Goal: Task Accomplishment & Management: Use online tool/utility

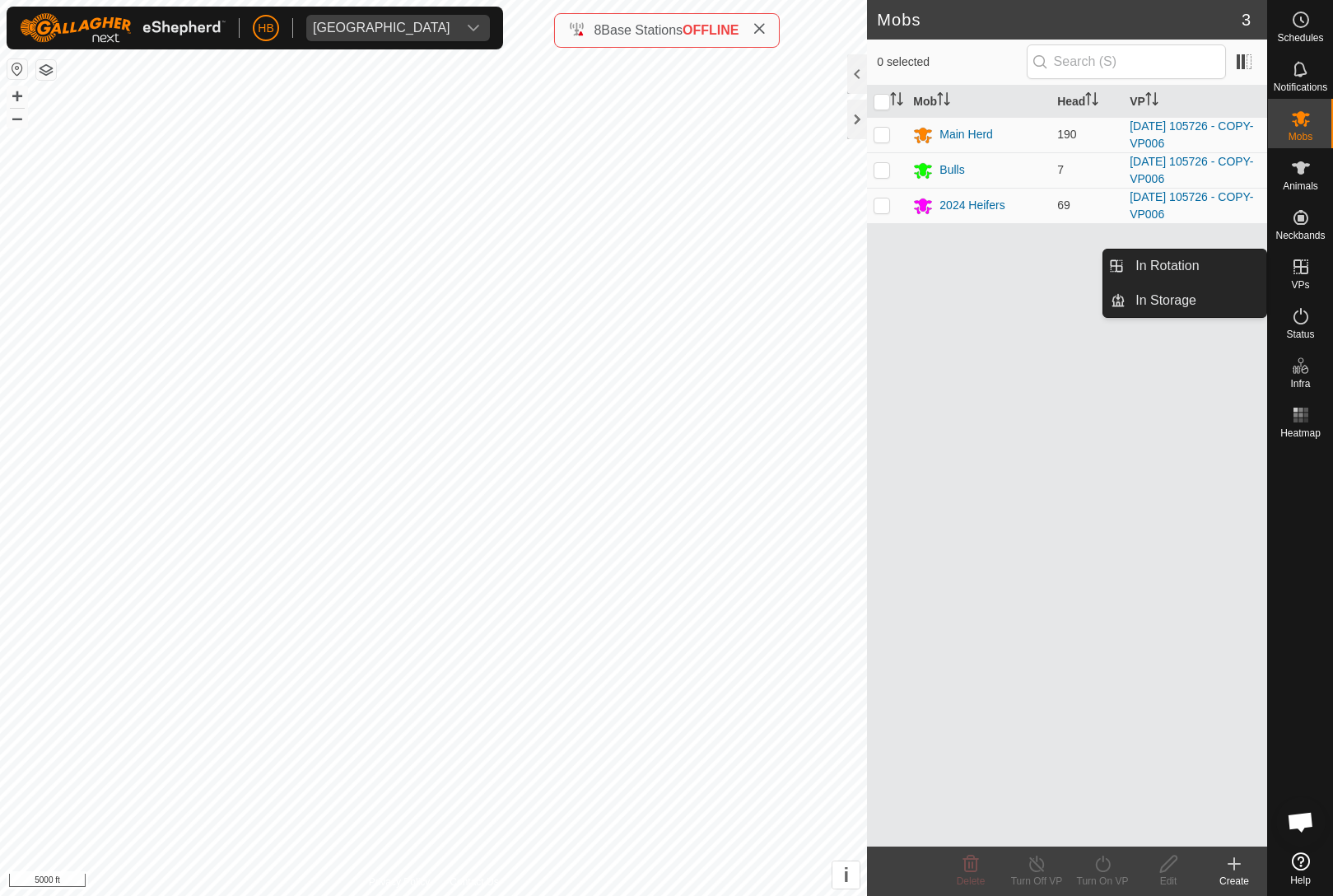
click at [1229, 293] on link "In Storage" at bounding box center [1196, 301] width 141 height 33
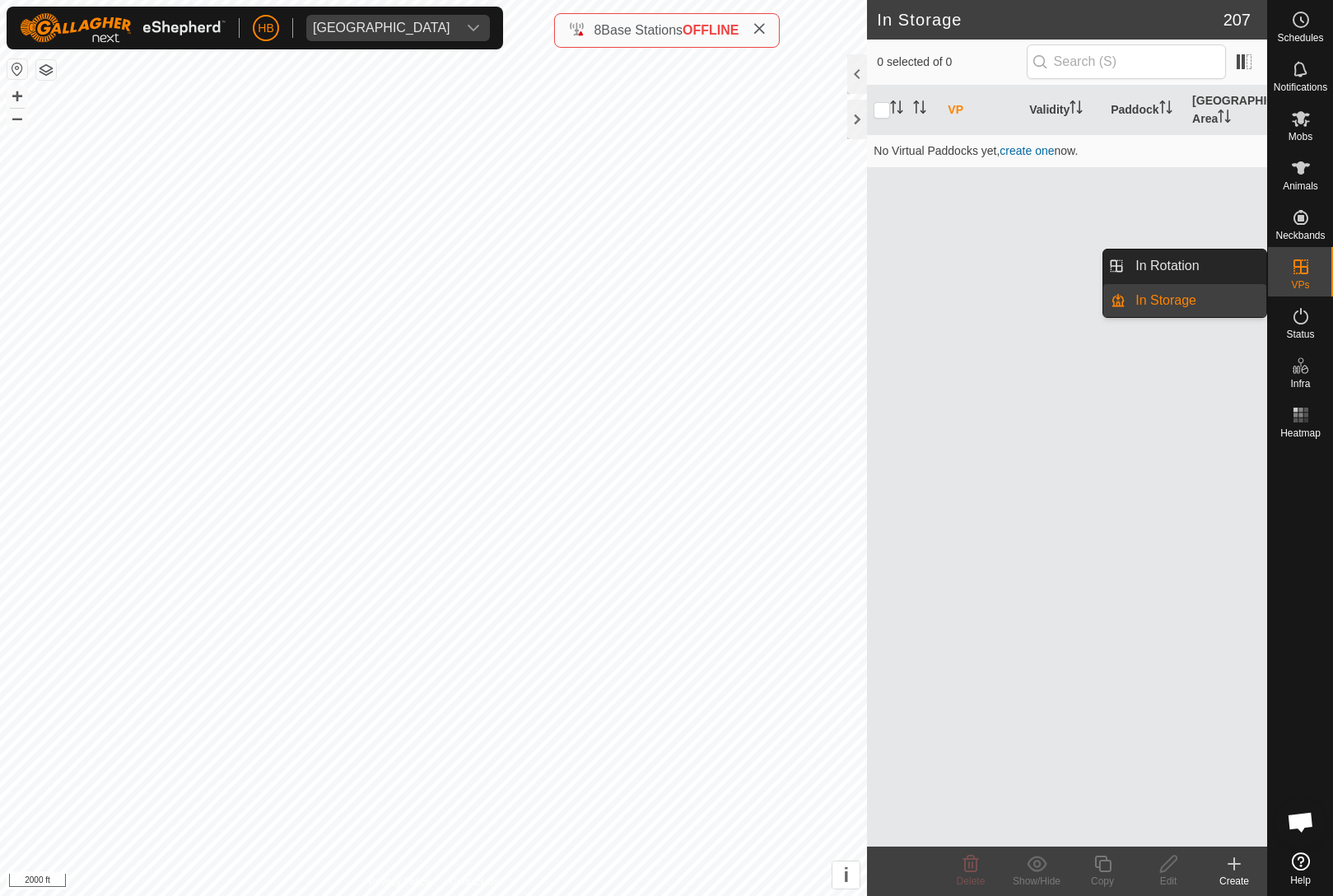
click at [1244, 261] on link "In Rotation" at bounding box center [1196, 266] width 141 height 33
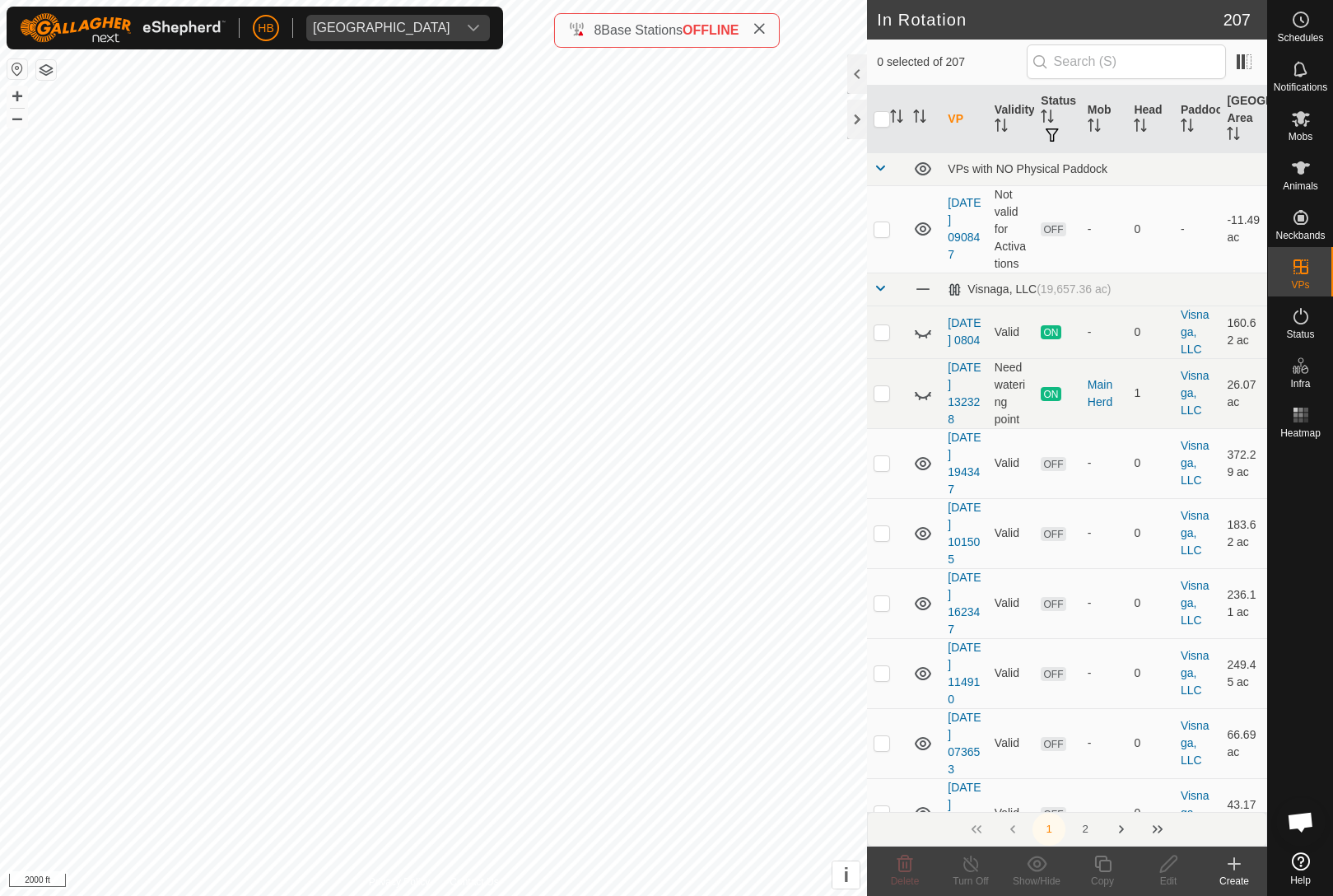
click at [1116, 111] on th "Mob" at bounding box center [1104, 120] width 47 height 68
click at [1089, 124] on icon "Activate to sort" at bounding box center [1094, 125] width 13 height 13
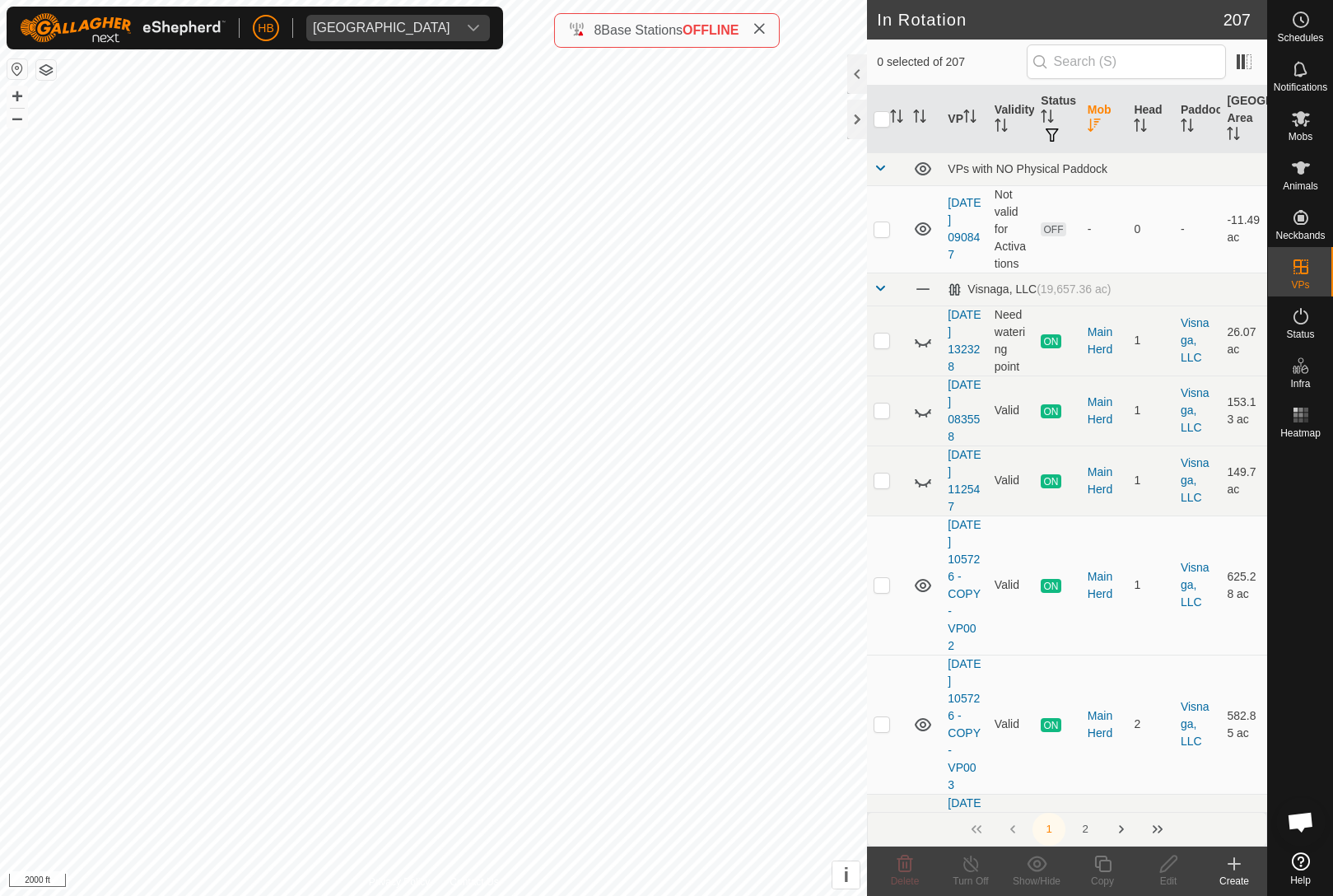
click at [1093, 111] on th "Mob" at bounding box center [1104, 120] width 47 height 68
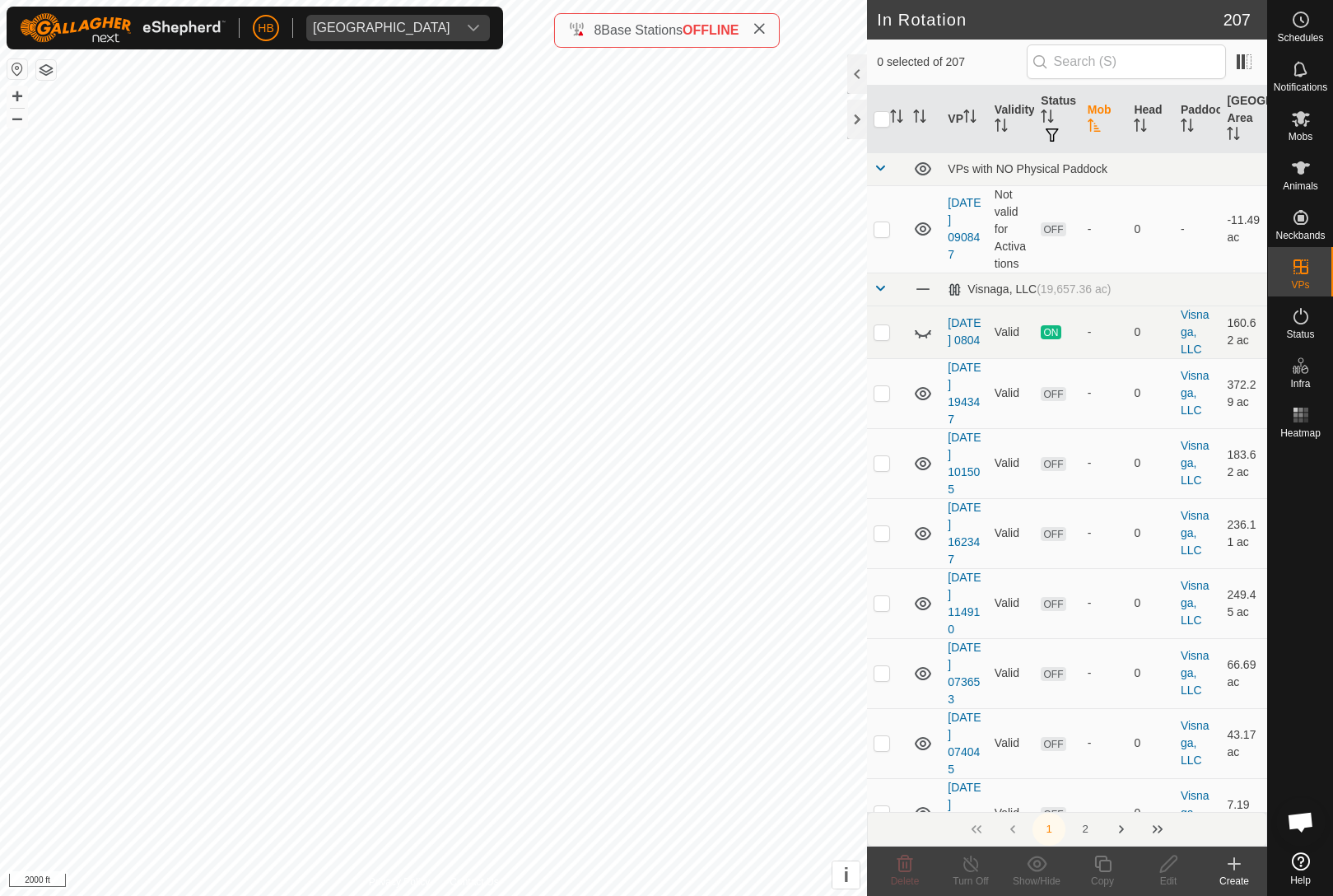
click at [1140, 120] on icon "Activate to sort" at bounding box center [1140, 125] width 13 height 13
click at [1151, 114] on th "Head" at bounding box center [1150, 120] width 47 height 68
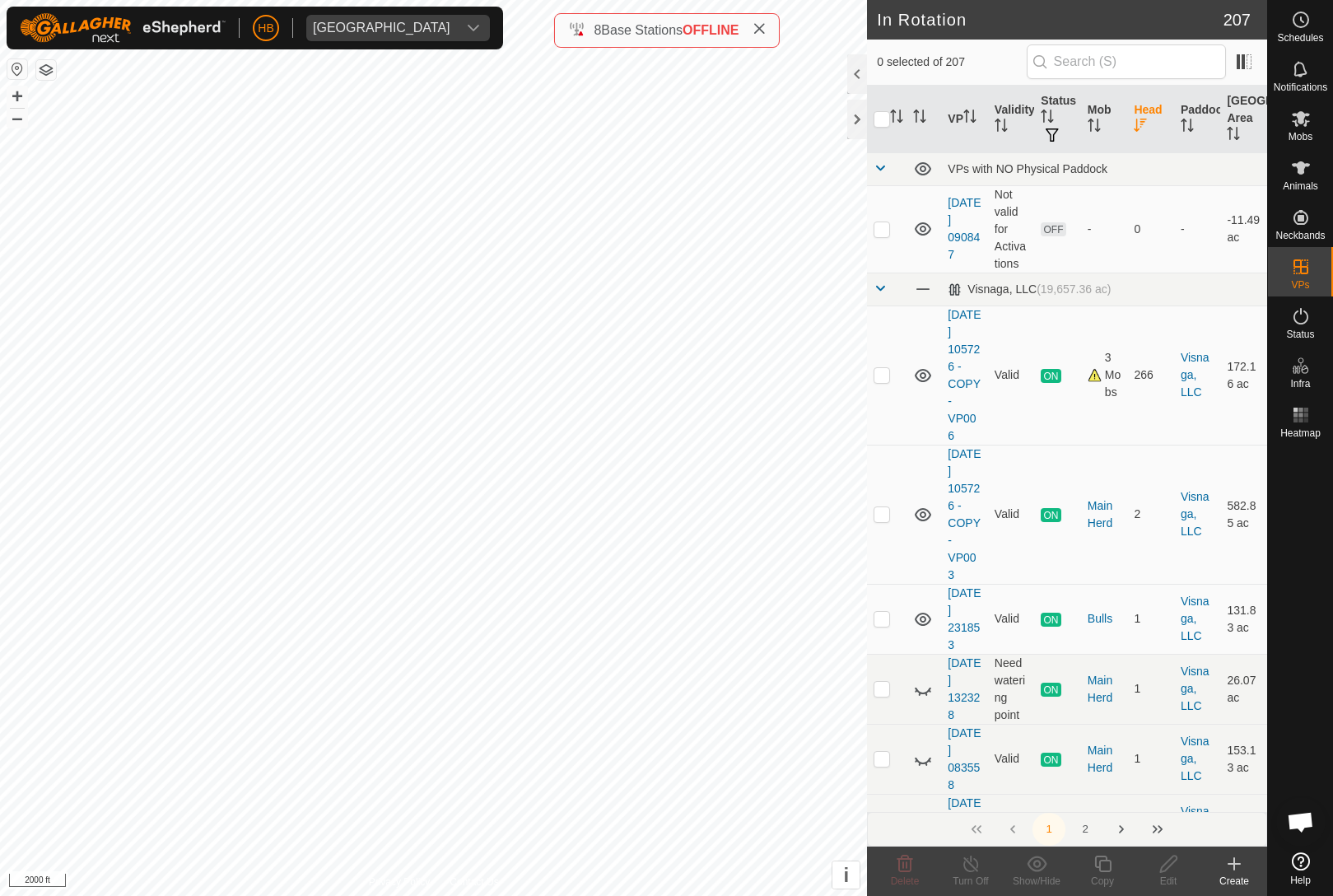
click at [881, 379] on p-checkbox at bounding box center [882, 375] width 16 height 13
checkbox input "true"
click at [1107, 874] on div "Copy" at bounding box center [1103, 881] width 66 height 15
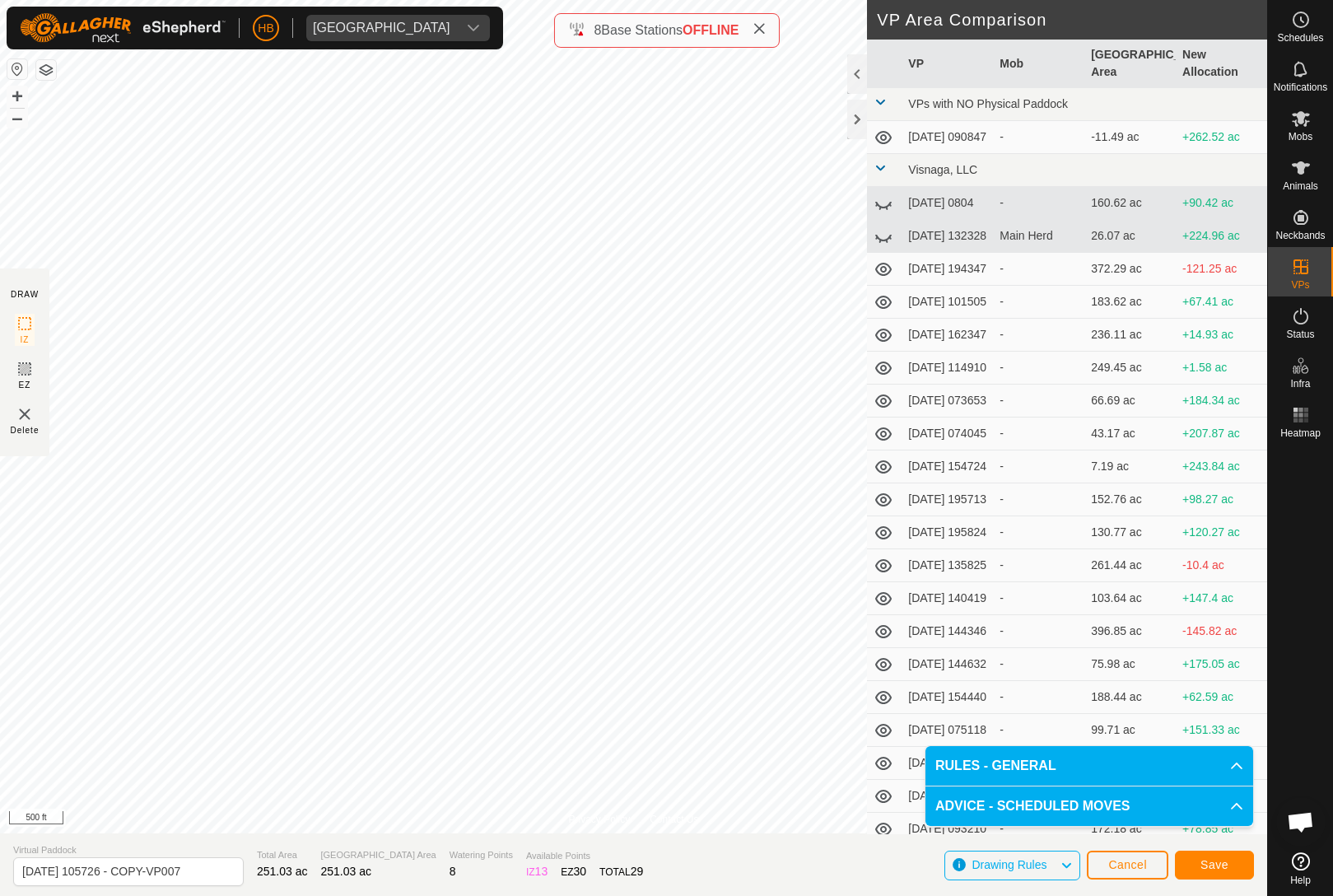
click at [1234, 860] on button "Save" at bounding box center [1214, 865] width 79 height 29
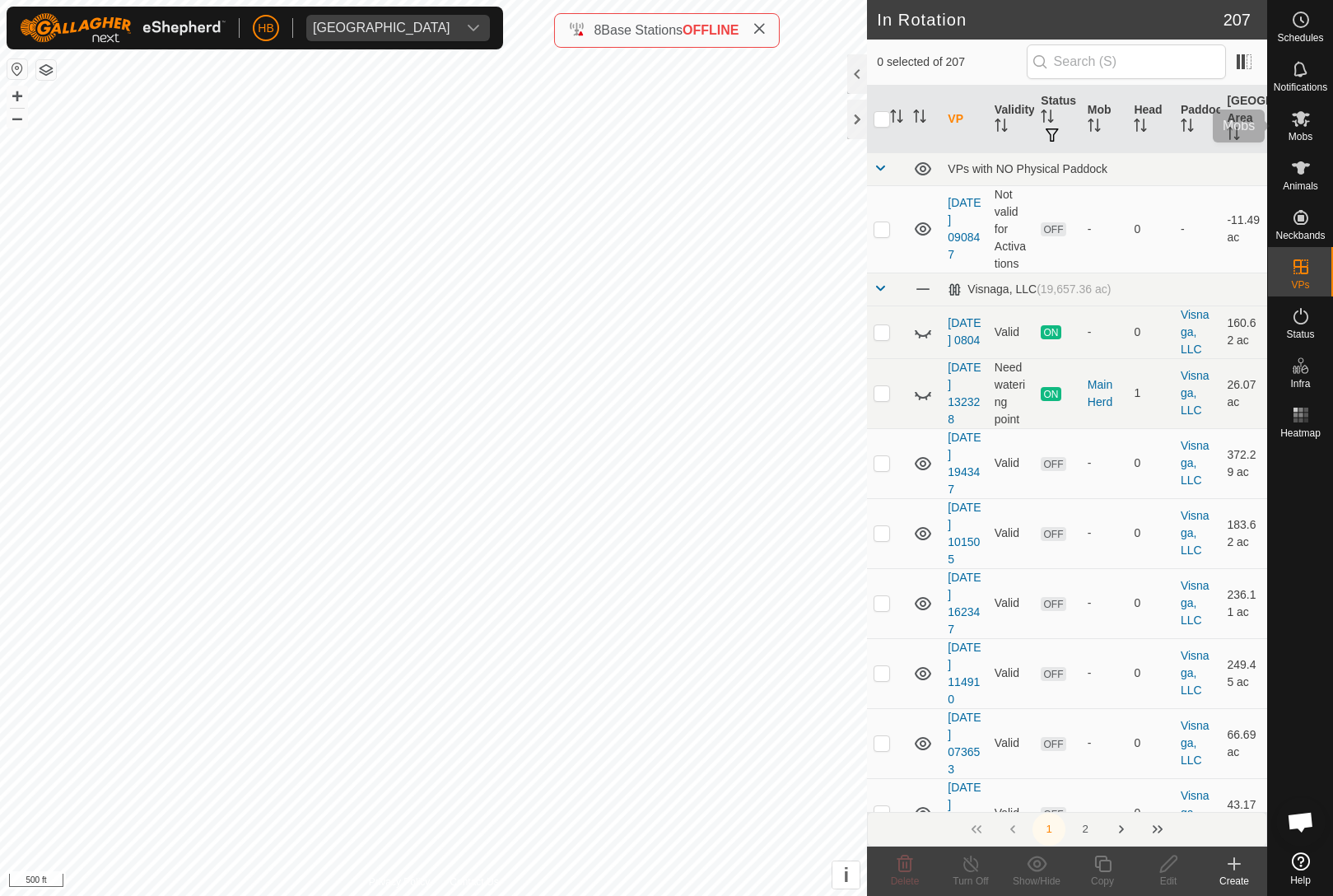
click at [1302, 142] on span "Mobs" at bounding box center [1300, 136] width 24 height 10
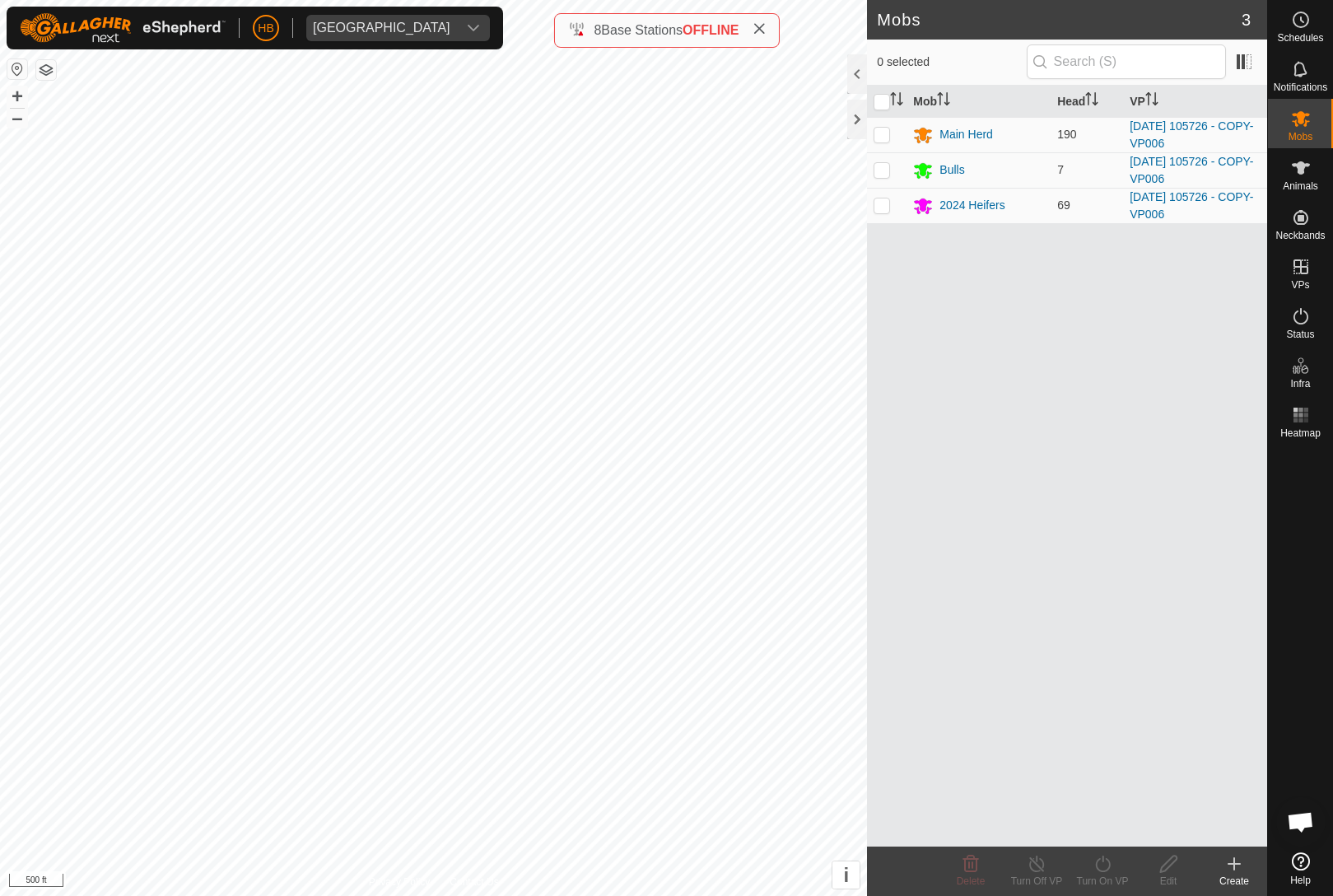
click at [883, 98] on input "checkbox" at bounding box center [882, 102] width 16 height 16
checkbox input "true"
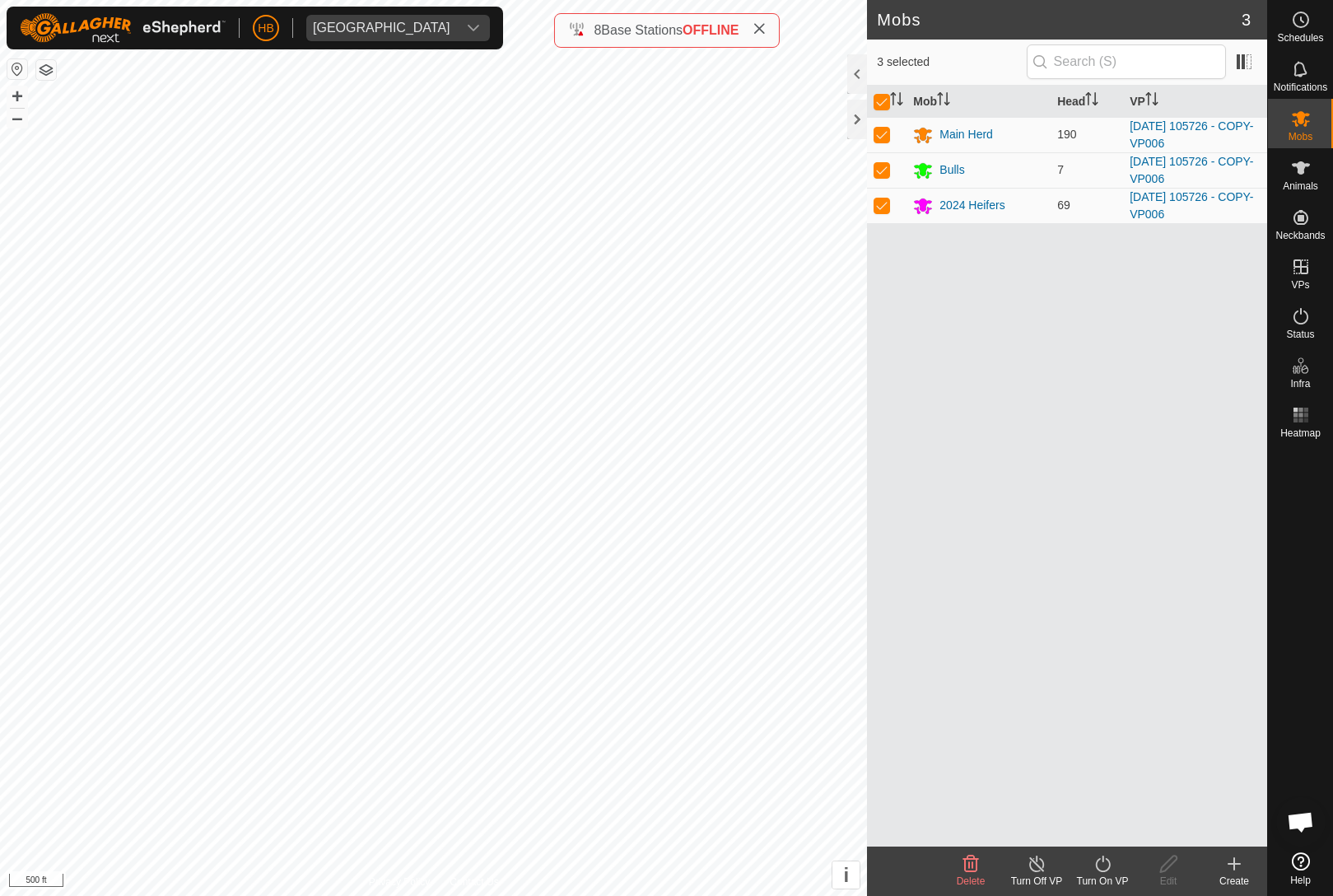
click at [1114, 880] on div "Turn On VP" at bounding box center [1103, 881] width 66 height 15
click at [1099, 841] on link "Now" at bounding box center [1152, 827] width 163 height 33
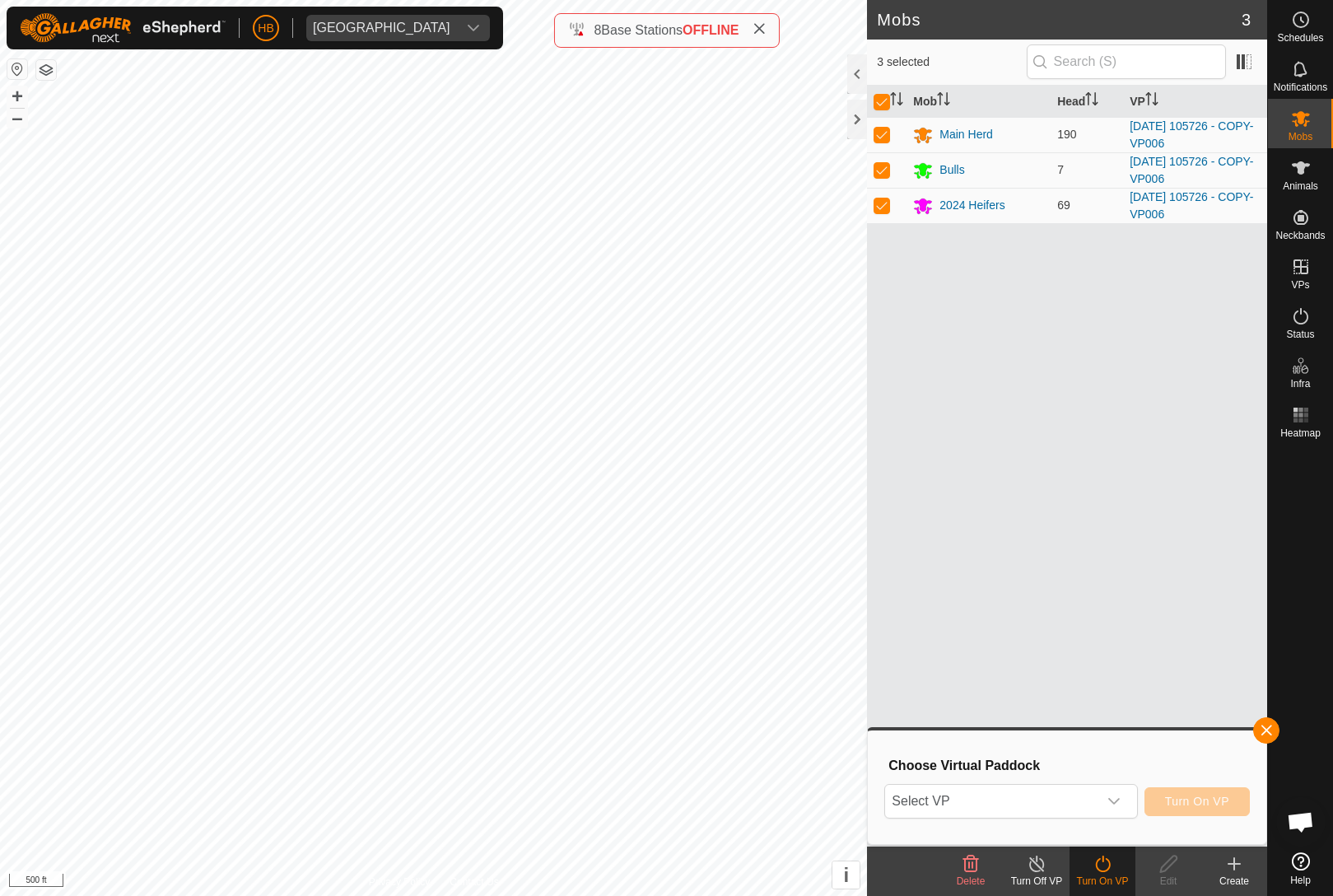
click at [1060, 787] on span "Select VP" at bounding box center [990, 801] width 211 height 33
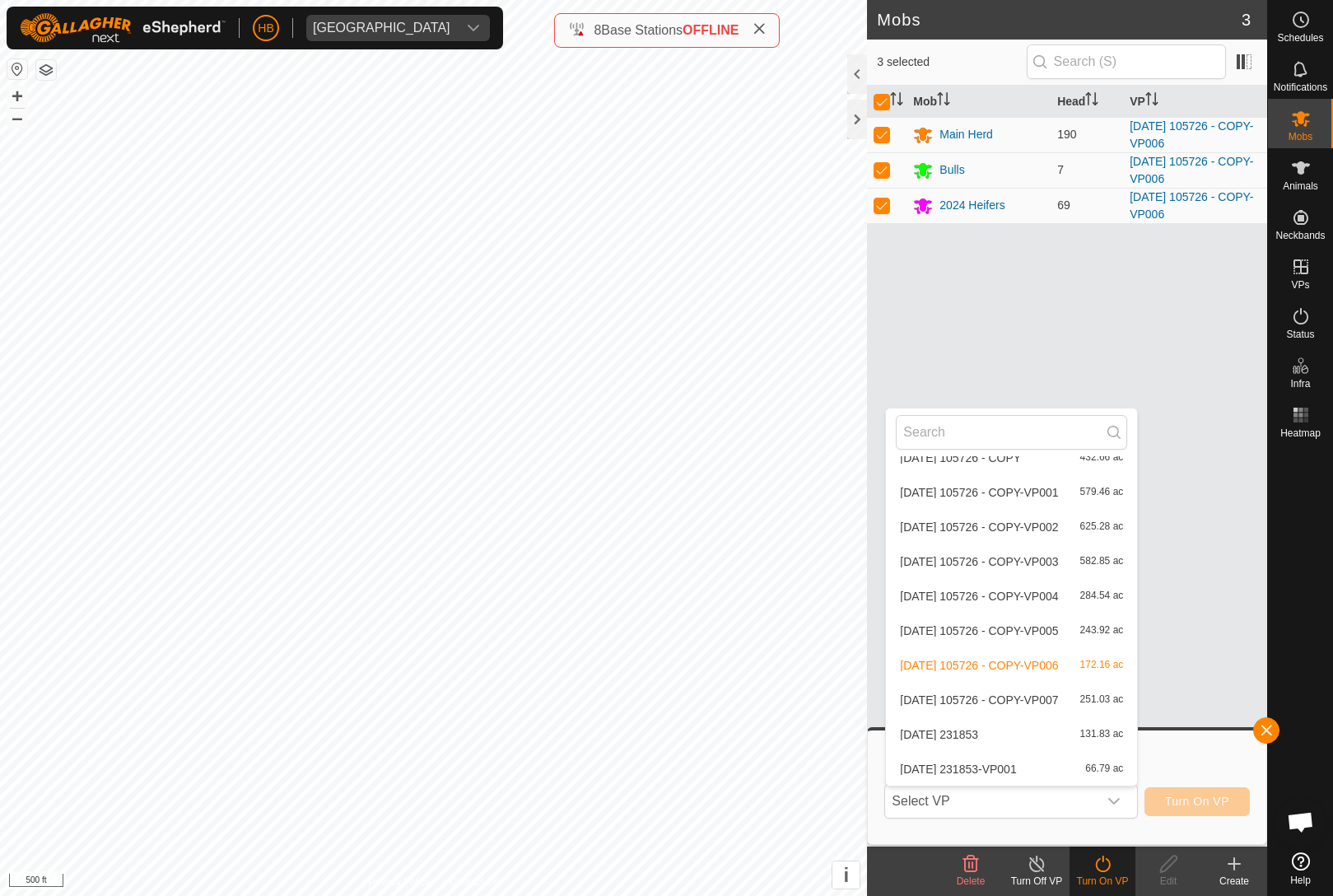
scroll to position [7109, 0]
click at [1082, 776] on div "[DATE] 231853-VP001 66.79 ac" at bounding box center [1011, 769] width 231 height 20
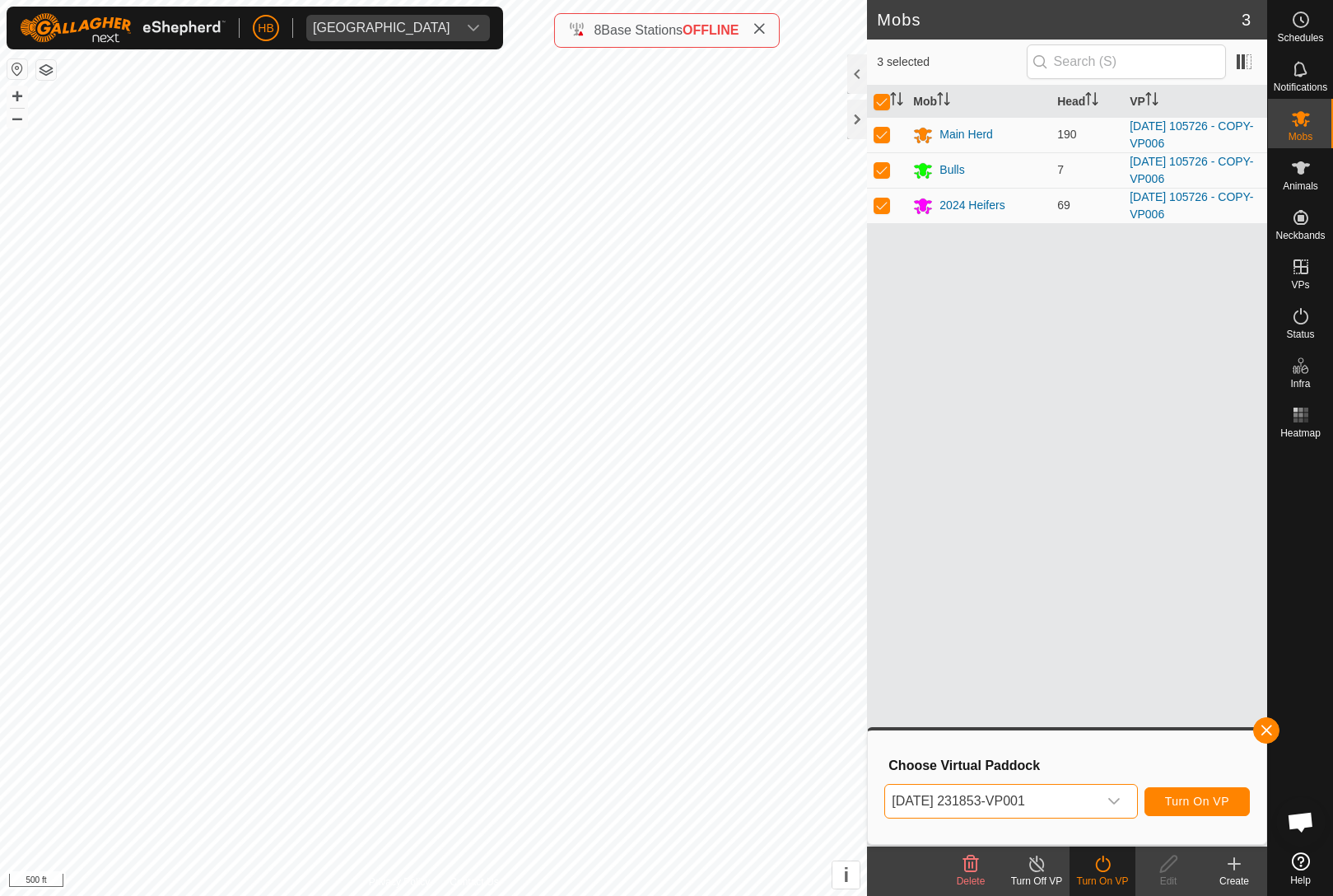
click at [1084, 807] on span "[DATE] 231853-VP001" at bounding box center [990, 801] width 211 height 33
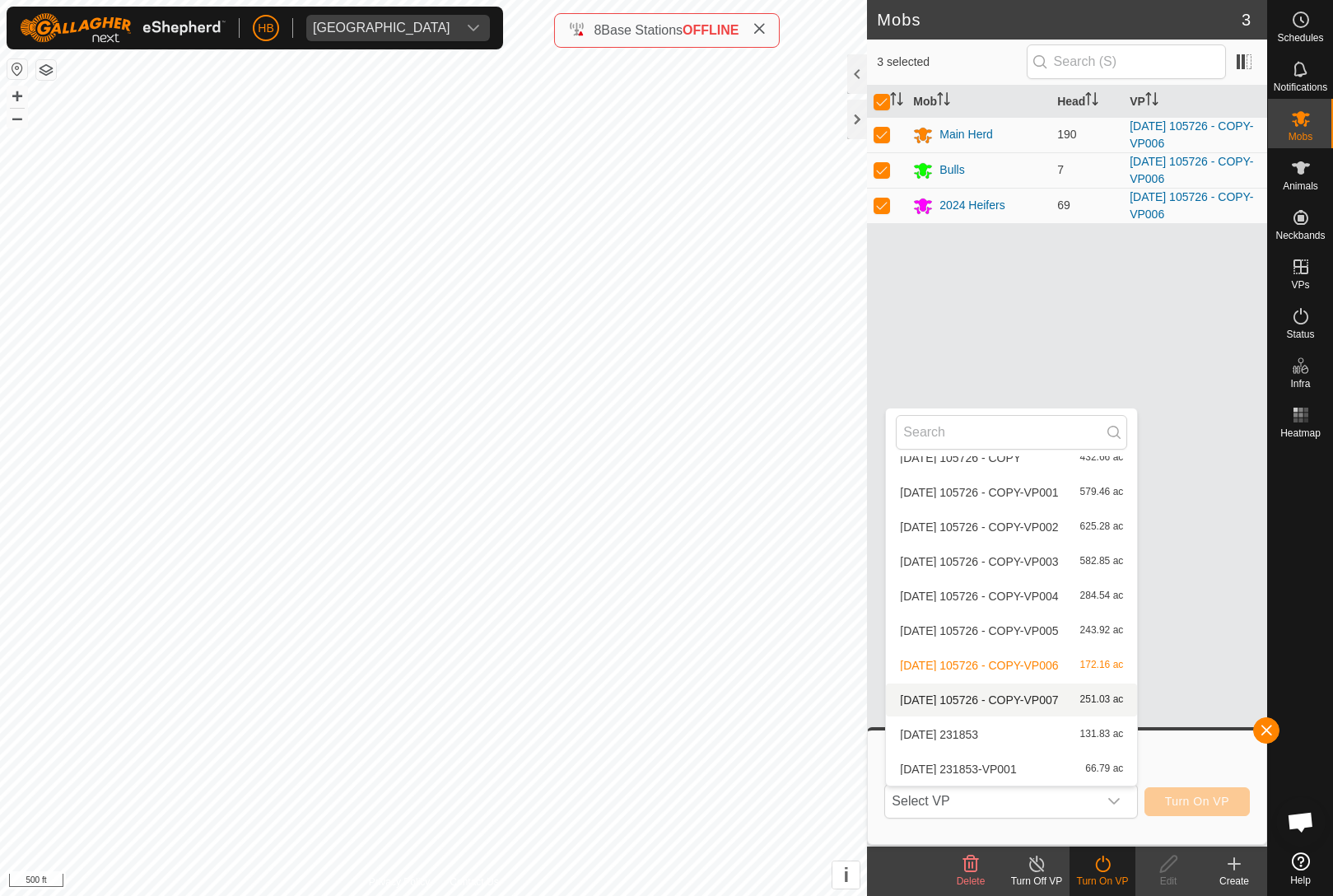
click at [1113, 698] on span "251.03 ac" at bounding box center [1103, 699] width 44 height 12
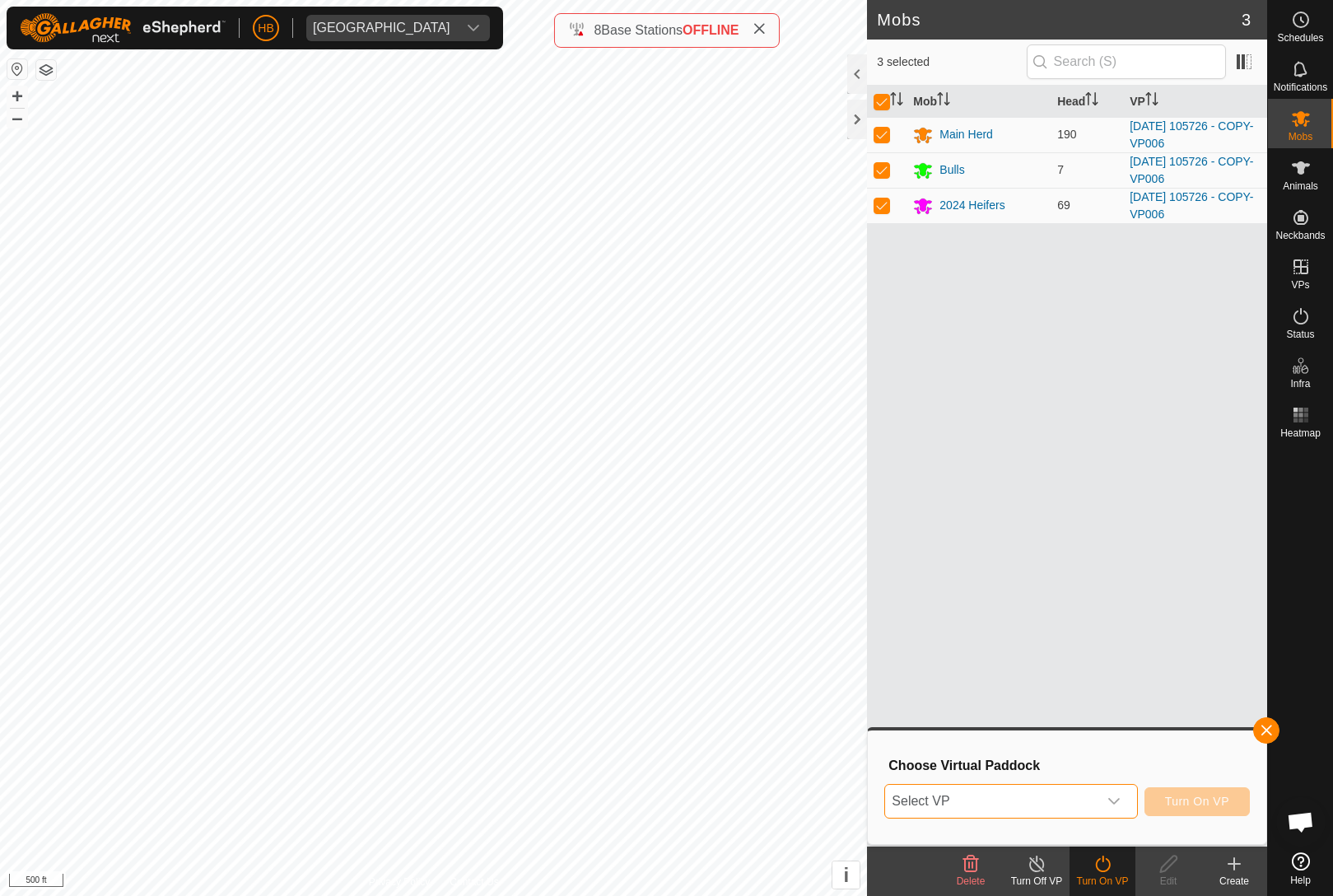
click at [1052, 815] on span "Select VP" at bounding box center [990, 801] width 211 height 33
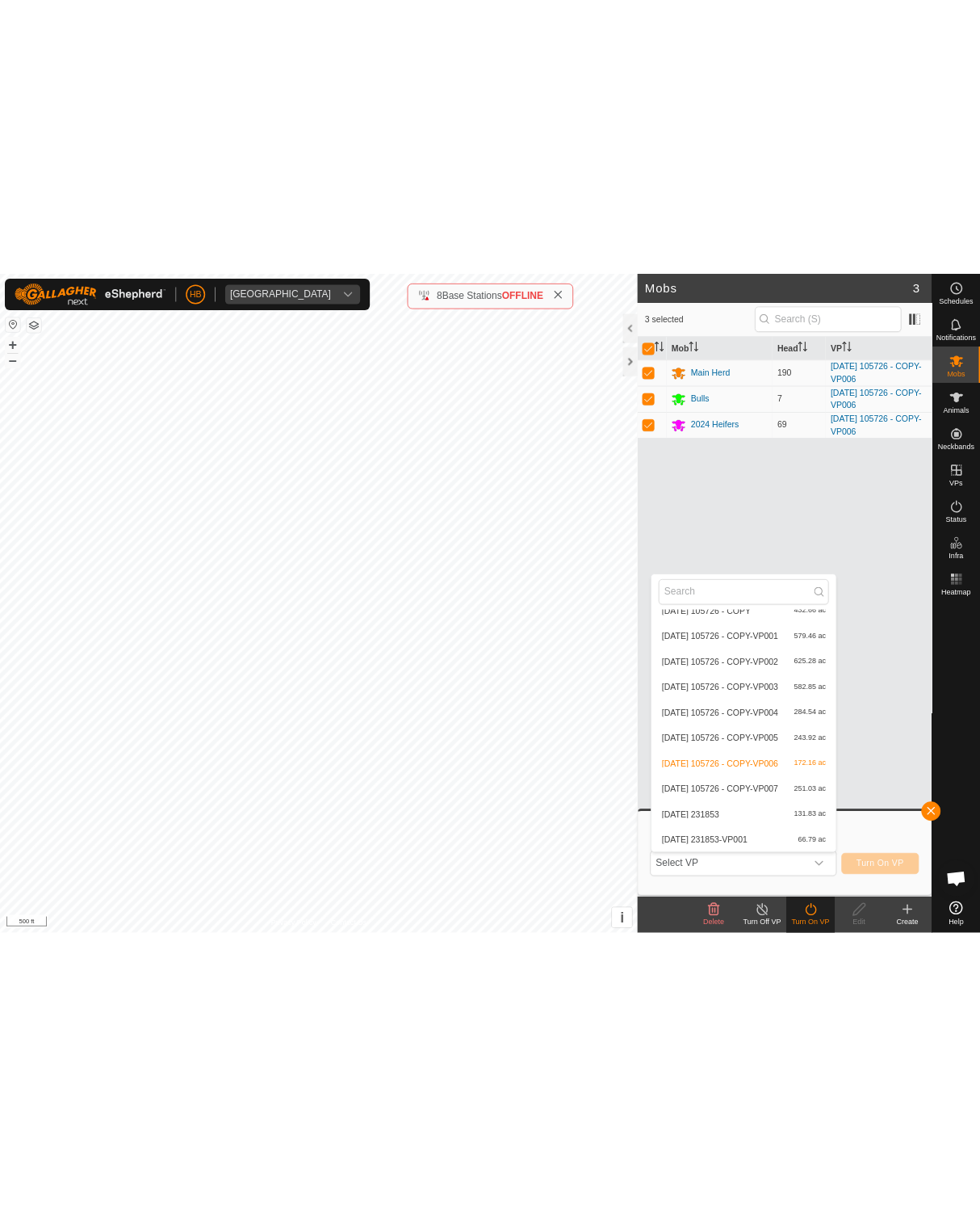
scroll to position [6938, 0]
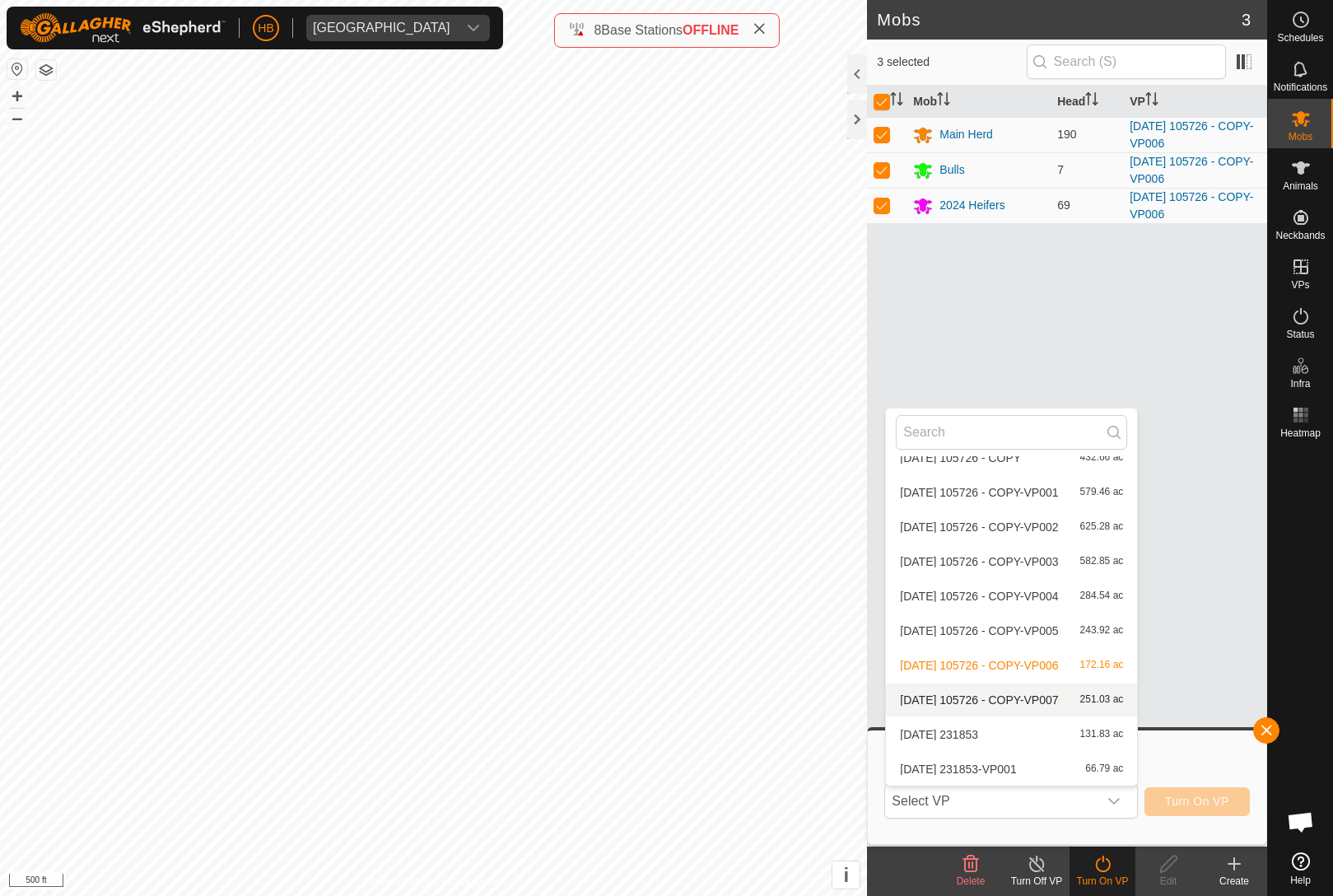
click at [1058, 706] on span "[DATE] 105726 - COPY-VP007" at bounding box center [978, 699] width 158 height 12
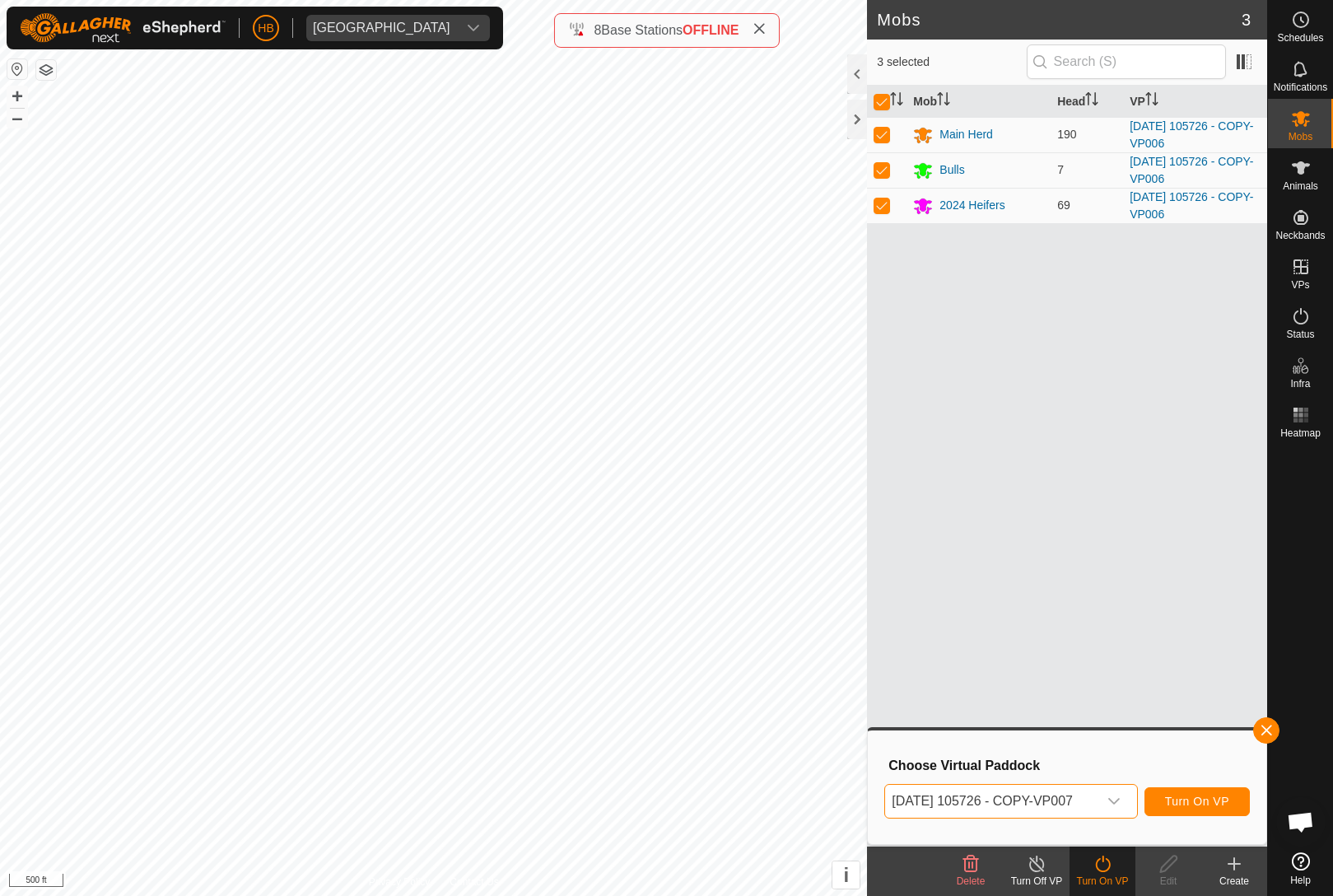
click at [1189, 803] on span "Turn On VP" at bounding box center [1197, 801] width 64 height 13
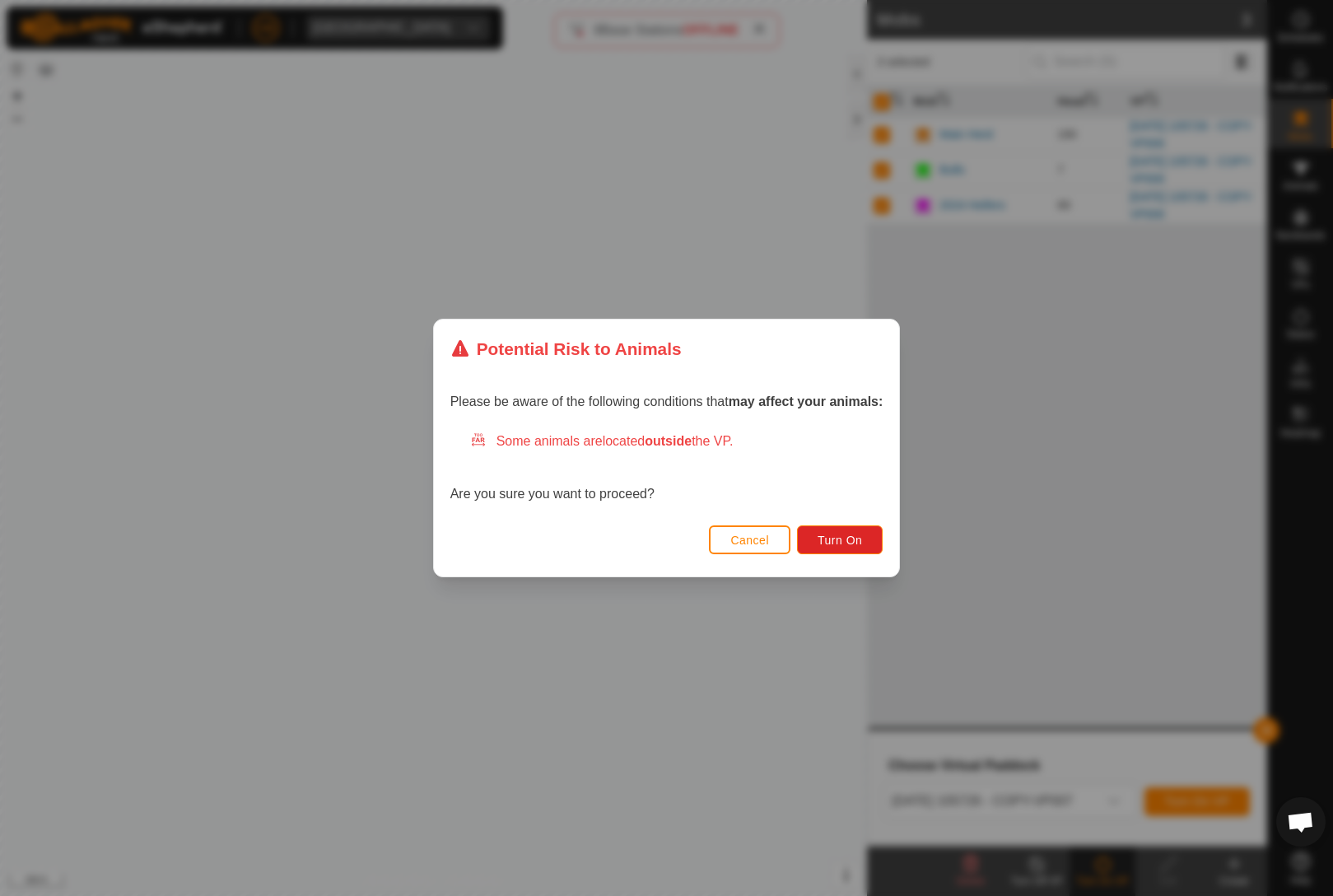
click at [858, 534] on span "Turn On" at bounding box center [839, 540] width 45 height 13
